Goal: Contribute content: Contribute content

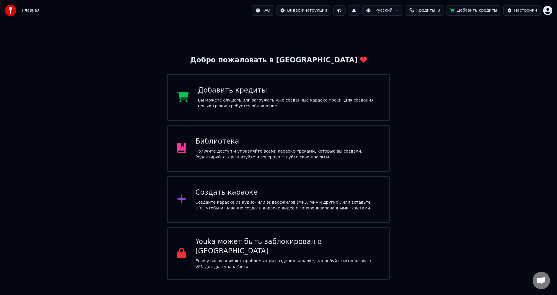
click at [262, 142] on div "Библиотека" at bounding box center [288, 141] width 185 height 9
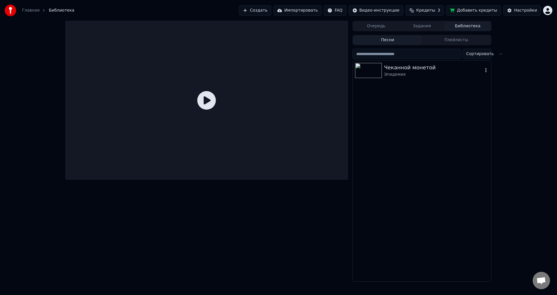
click at [415, 70] on div "Чеканной монетой" at bounding box center [433, 68] width 99 height 8
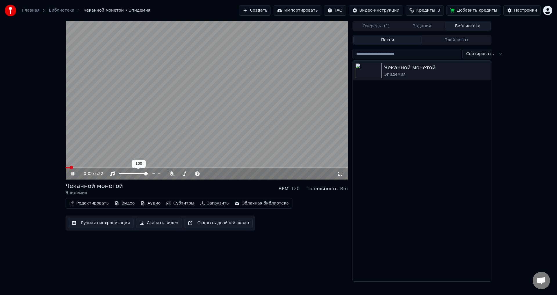
drag, startPoint x: 141, startPoint y: 173, endPoint x: 137, endPoint y: 173, distance: 3.5
click at [137, 173] on div at bounding box center [138, 174] width 47 height 6
click at [131, 174] on span at bounding box center [125, 173] width 12 height 1
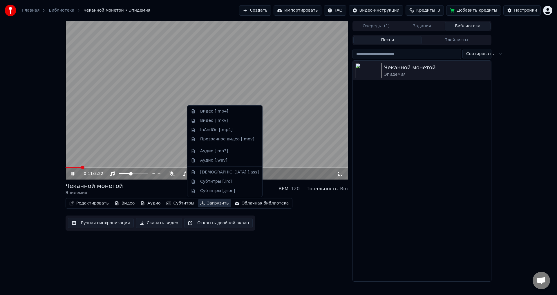
click at [203, 204] on button "Загрузить" at bounding box center [214, 203] width 33 height 8
click at [208, 111] on div "Видео [.mp4]" at bounding box center [214, 112] width 28 height 6
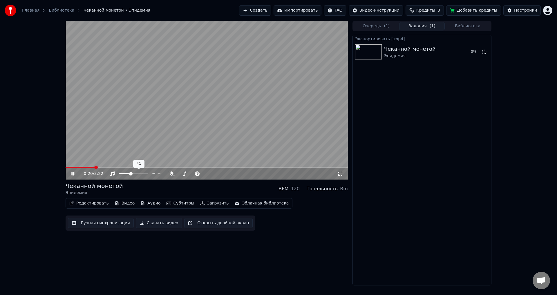
drag, startPoint x: 126, startPoint y: 173, endPoint x: 123, endPoint y: 174, distance: 3.5
click at [123, 174] on div at bounding box center [138, 174] width 47 height 6
click at [123, 174] on span at bounding box center [121, 173] width 4 height 1
click at [186, 174] on span at bounding box center [192, 173] width 29 height 1
click at [462, 49] on button "Показать" at bounding box center [465, 52] width 30 height 10
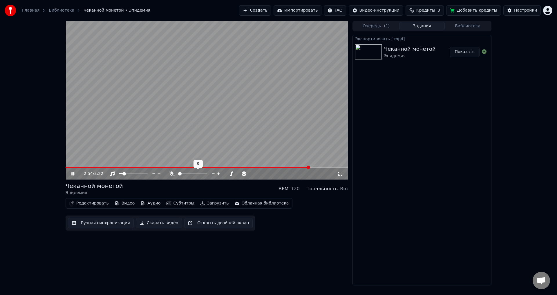
click at [178, 174] on span at bounding box center [178, 173] width 0 height 1
click at [32, 11] on link "Главная" at bounding box center [30, 11] width 17 height 6
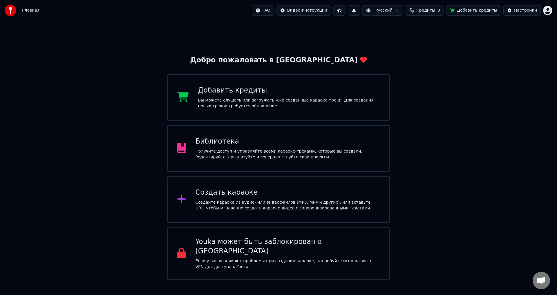
click at [228, 193] on div "Создать караоке" at bounding box center [288, 192] width 185 height 9
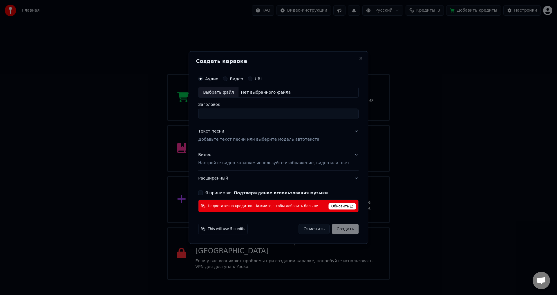
click at [231, 91] on div "Выбрать файл" at bounding box center [219, 92] width 40 height 10
type input "**********"
click at [242, 134] on div "Текст песни Добавьте текст песни или выберите модель автотекста" at bounding box center [258, 136] width 121 height 14
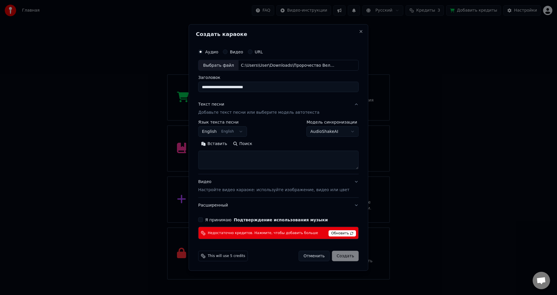
click at [224, 157] on textarea at bounding box center [278, 160] width 161 height 19
paste textarea "**********"
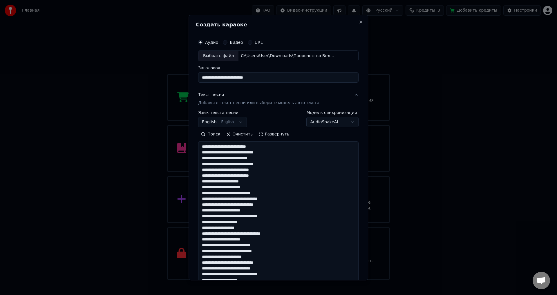
scroll to position [181, 0]
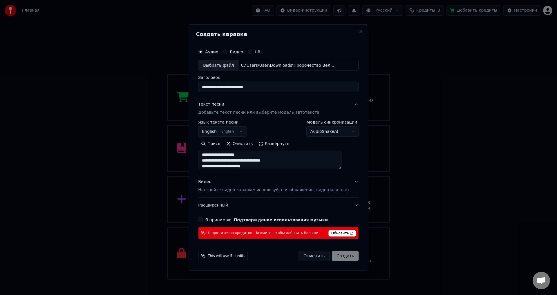
type textarea "**********"
click at [223, 133] on button "English English" at bounding box center [222, 132] width 49 height 10
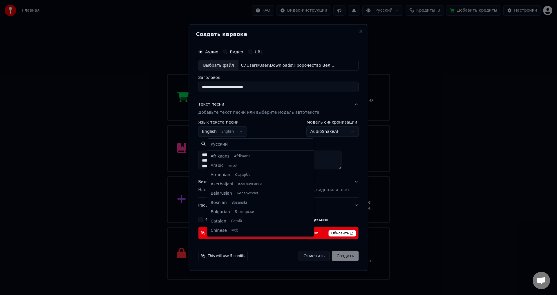
scroll to position [46, 0]
select select "**"
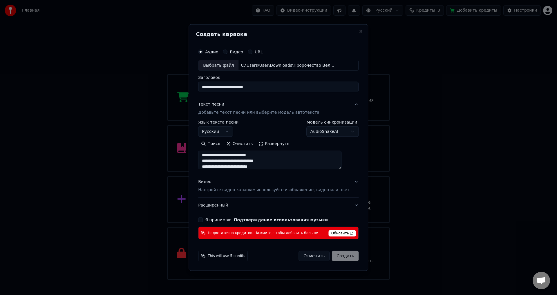
scroll to position [0, 0]
click at [266, 130] on div "**********" at bounding box center [278, 128] width 161 height 17
click at [203, 220] on button "Я принимаю Подтверждение использования музыки" at bounding box center [200, 220] width 5 height 5
click at [337, 232] on span "Обновить" at bounding box center [343, 234] width 28 height 6
click at [232, 257] on span "This will use 5 credits" at bounding box center [226, 256] width 37 height 5
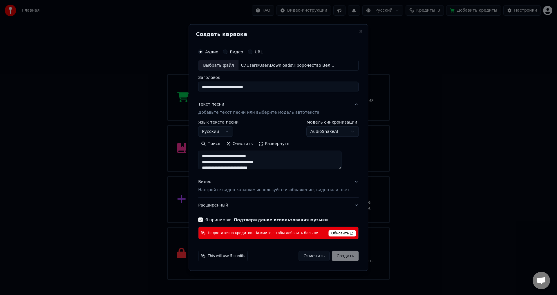
click at [300, 257] on button "Отменить" at bounding box center [314, 256] width 31 height 10
select select
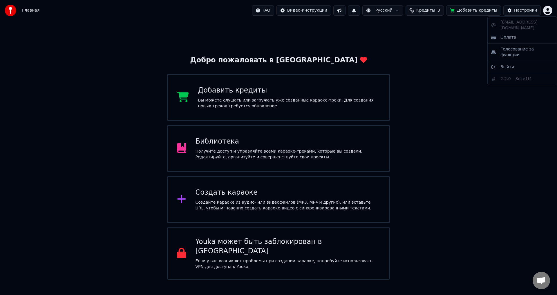
click at [550, 13] on html "Главная FAQ Видео-инструкции Русский Кредиты 3 Добавить кредиты Настройки Добро…" at bounding box center [278, 140] width 557 height 280
